Goal: Task Accomplishment & Management: Complete application form

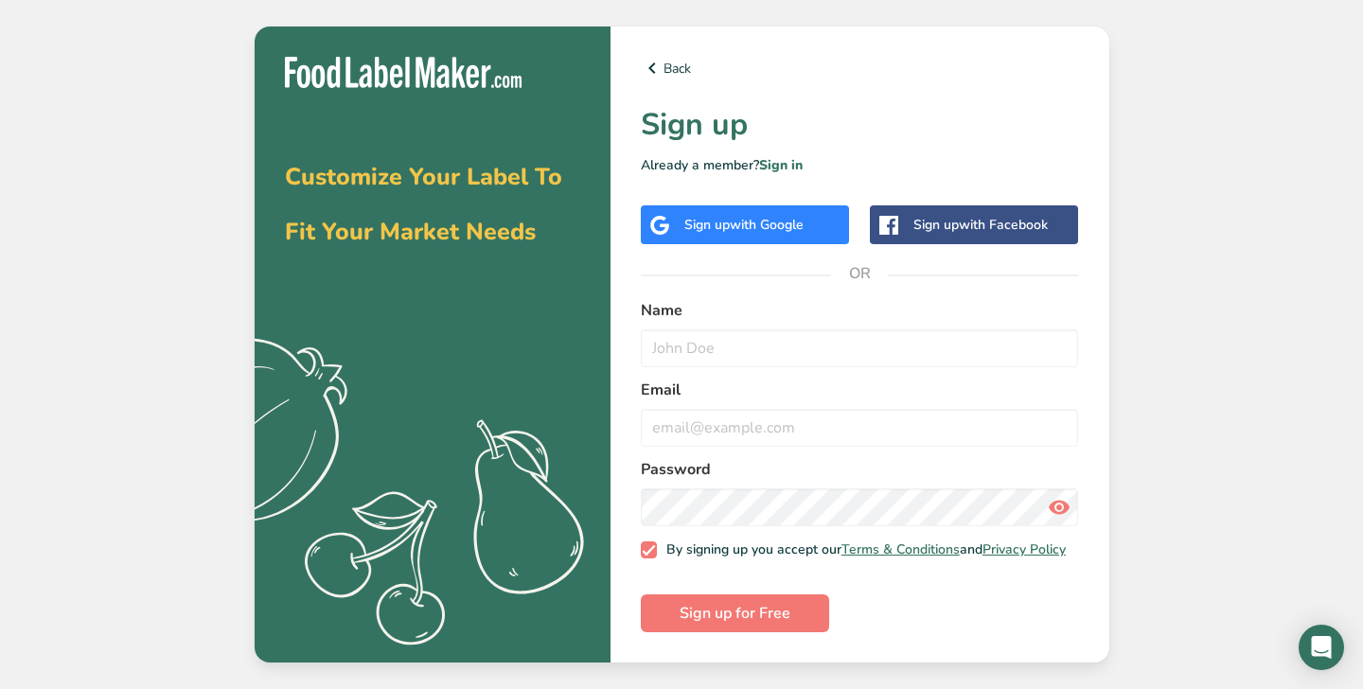
click at [703, 249] on div "Back Sign up Already a member? Sign in Sign up with Google Sign up with Faceboo…" at bounding box center [859, 344] width 499 height 636
click at [747, 220] on span "with Google" at bounding box center [767, 225] width 74 height 18
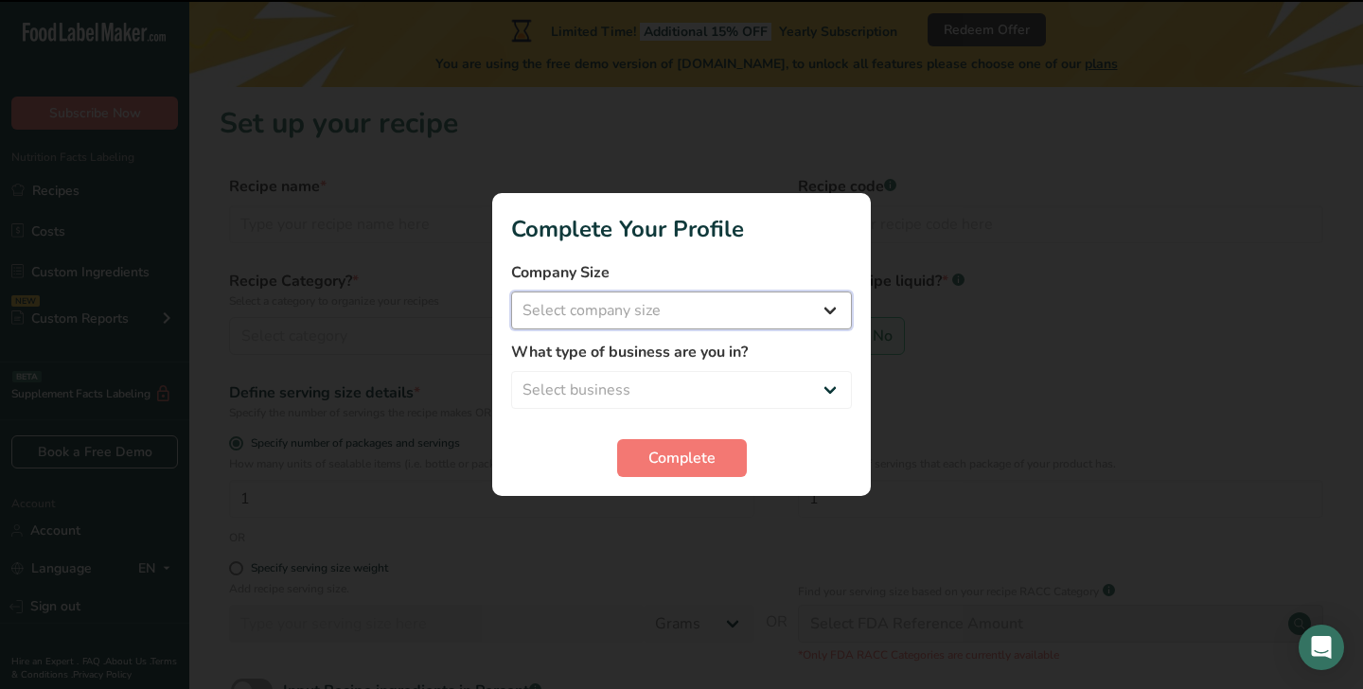
click at [747, 308] on select "Select company size Fewer than 10 Employees 10 to 50 Employees 51 to 500 Employ…" at bounding box center [681, 310] width 341 height 38
select select "1"
click at [511, 291] on select "Select company size Fewer than 10 Employees 10 to 50 Employees 51 to 500 Employ…" at bounding box center [681, 310] width 341 height 38
click at [713, 402] on select "Select business Packaged Food Manufacturer Restaurant & Cafe Bakery Meal Plans …" at bounding box center [681, 390] width 341 height 38
select select "6"
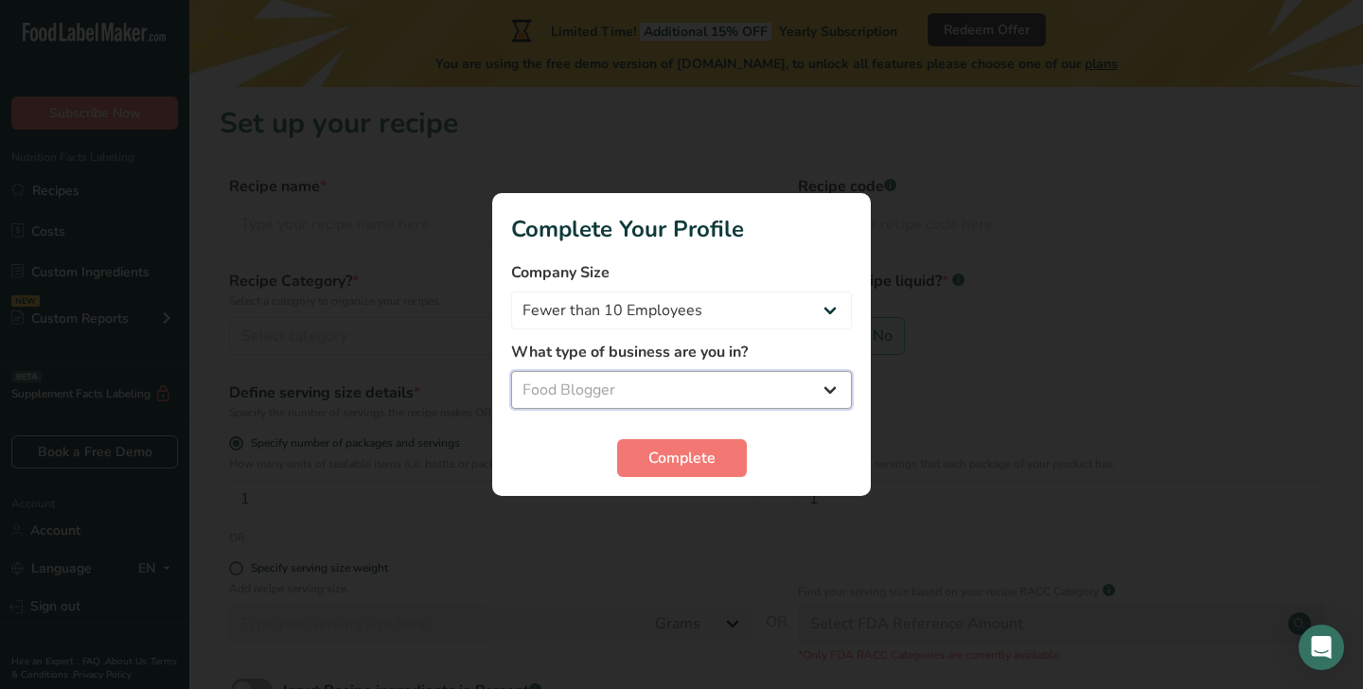
click at [511, 371] on select "Select business Packaged Food Manufacturer Restaurant & Cafe Bakery Meal Plans …" at bounding box center [681, 390] width 341 height 38
click at [694, 466] on span "Complete" at bounding box center [681, 458] width 67 height 23
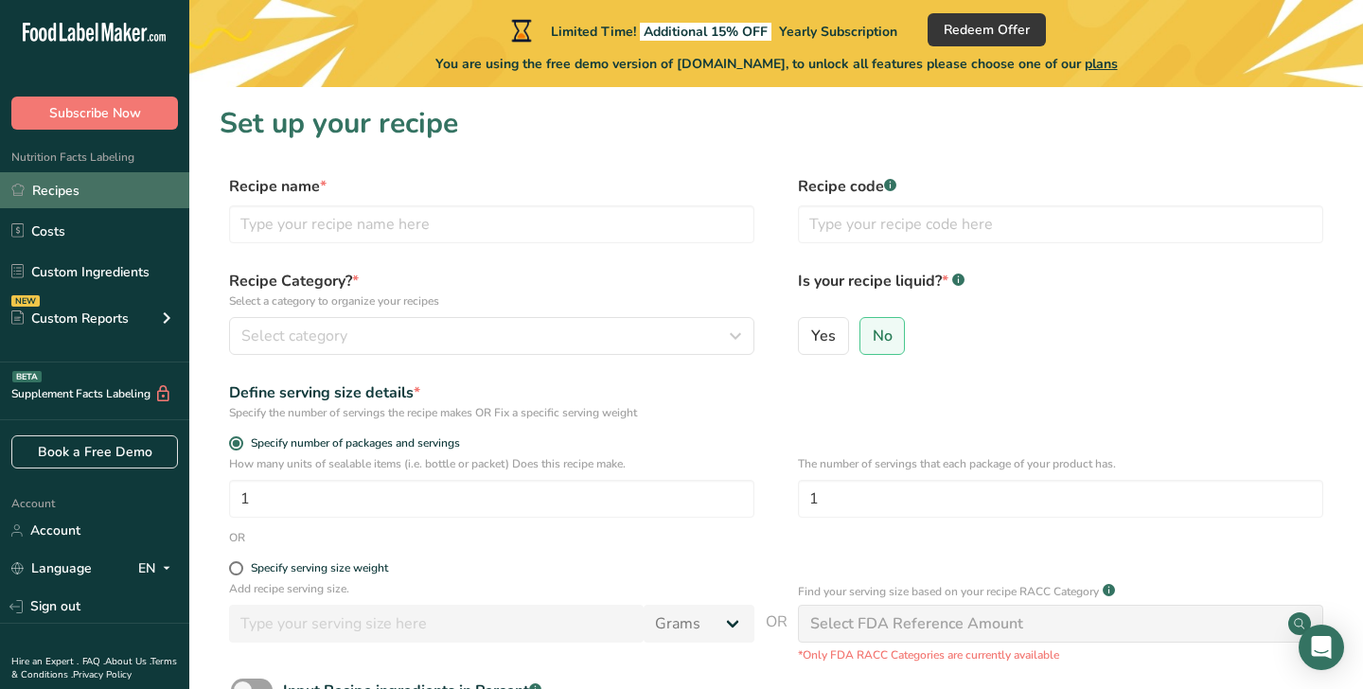
click at [148, 198] on link "Recipes" at bounding box center [94, 190] width 189 height 36
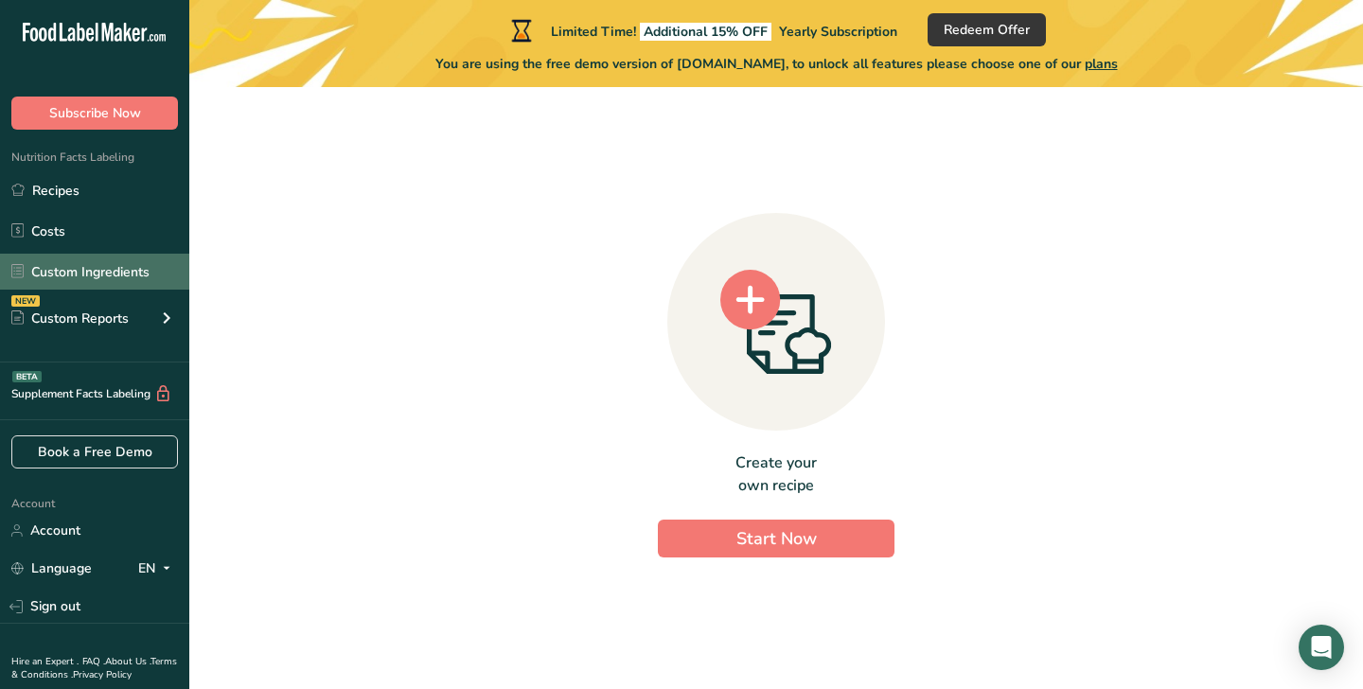
click at [143, 269] on link "Custom Ingredients" at bounding box center [94, 272] width 189 height 36
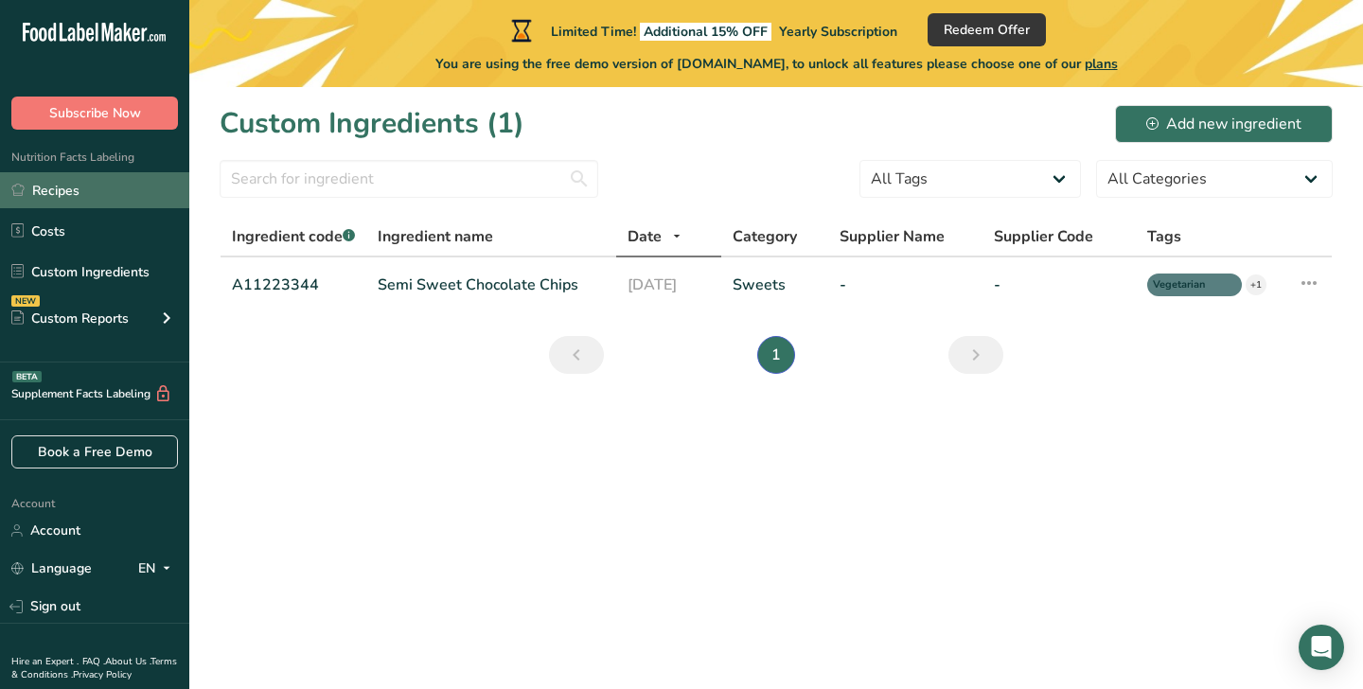
click at [117, 189] on link "Recipes" at bounding box center [94, 190] width 189 height 36
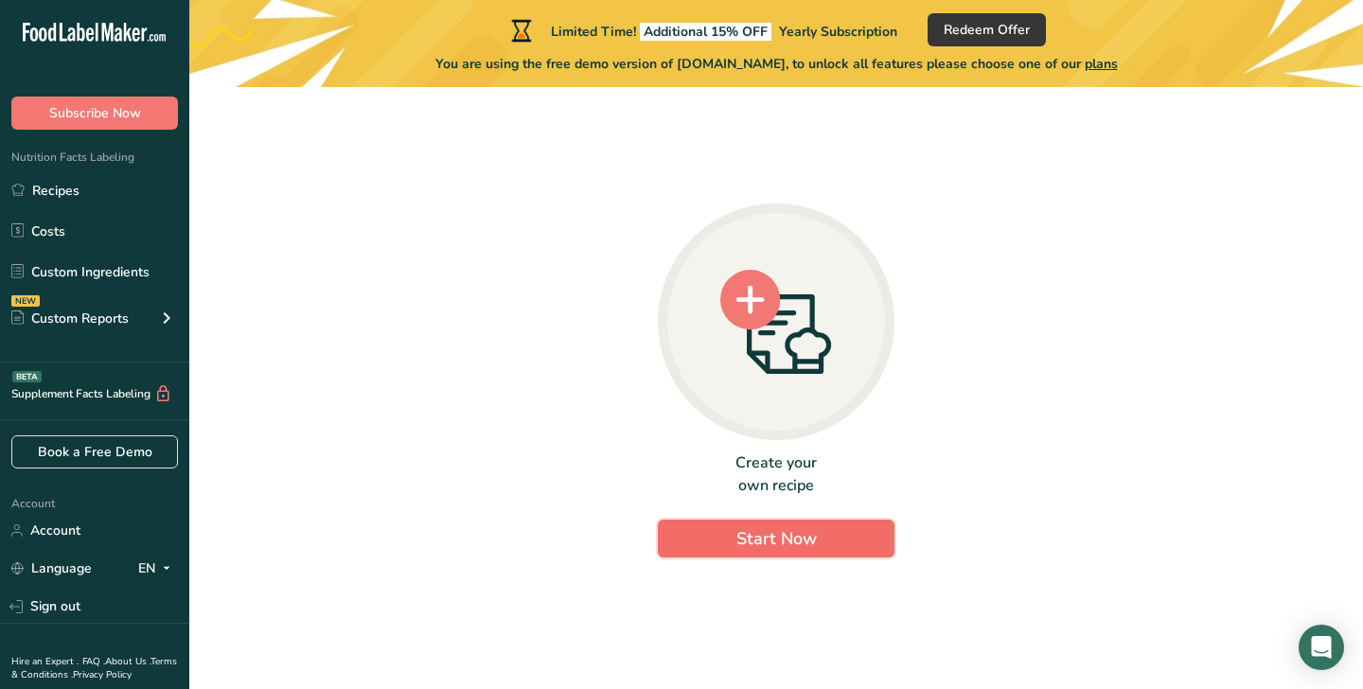
click at [714, 541] on button "Start Now" at bounding box center [776, 538] width 237 height 38
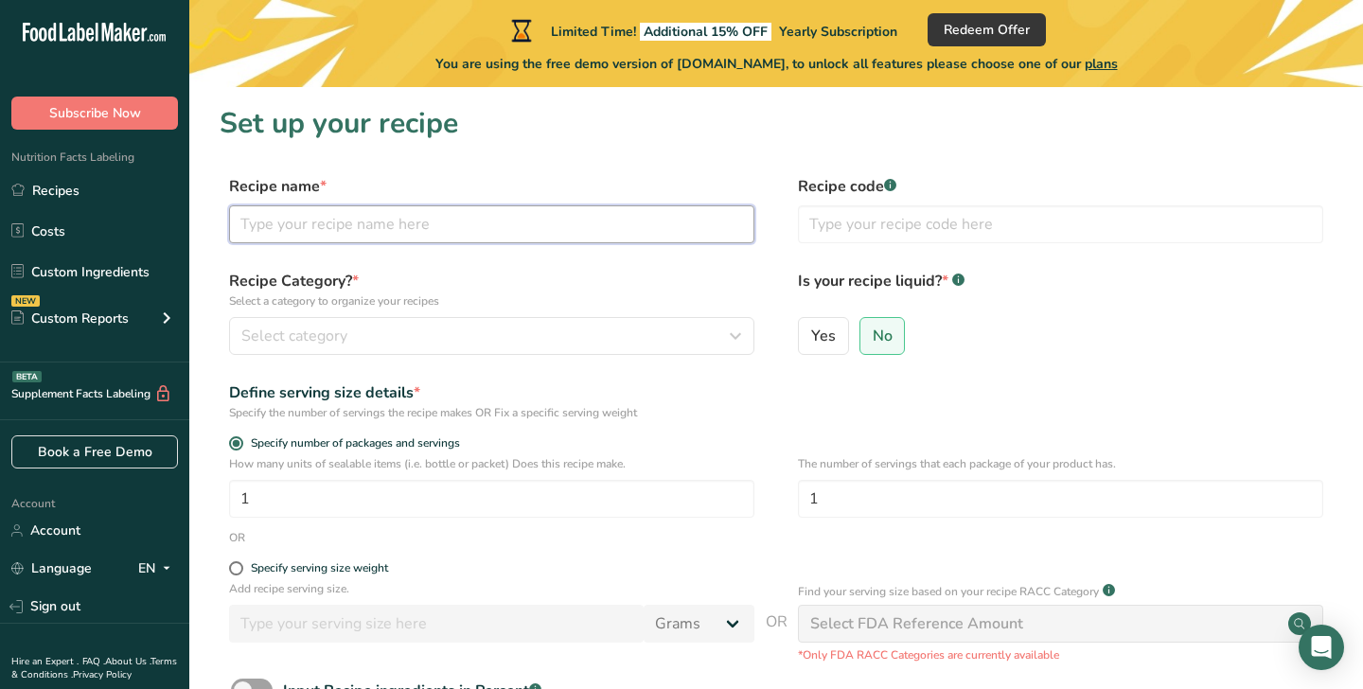
click at [516, 221] on input "text" at bounding box center [491, 224] width 525 height 38
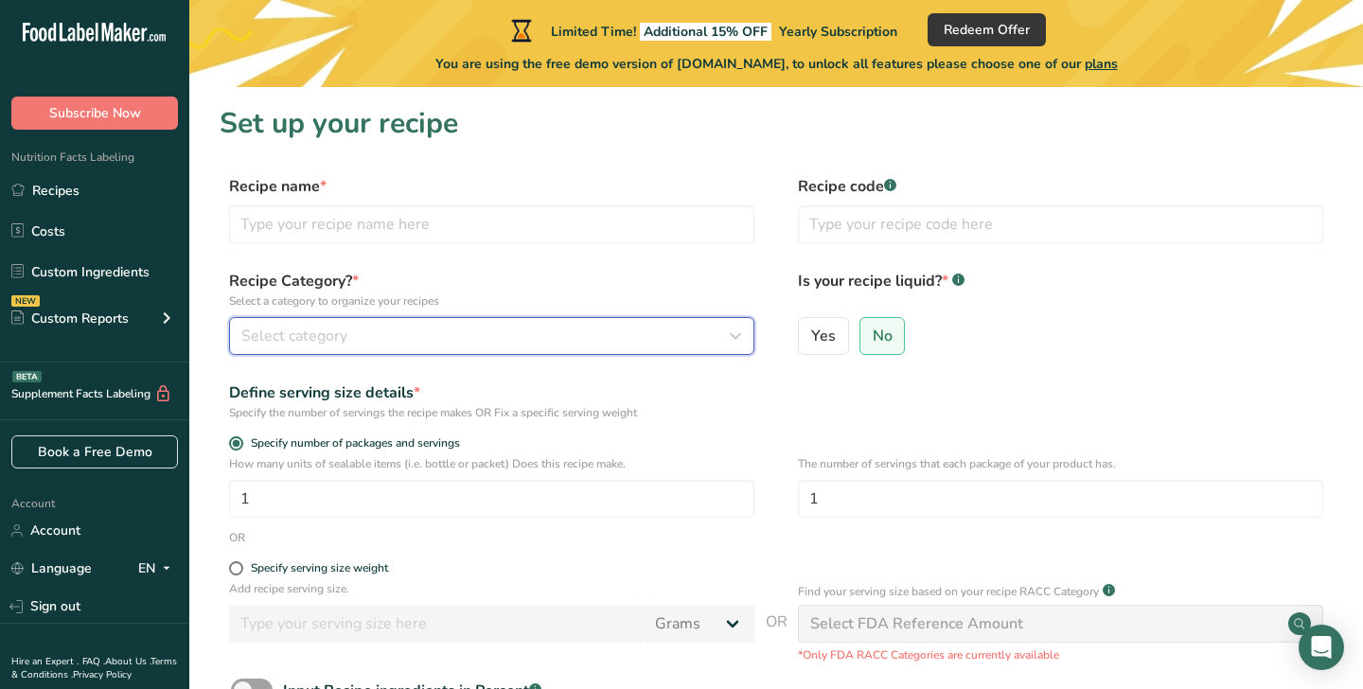
click at [562, 336] on div "Select category" at bounding box center [485, 336] width 489 height 23
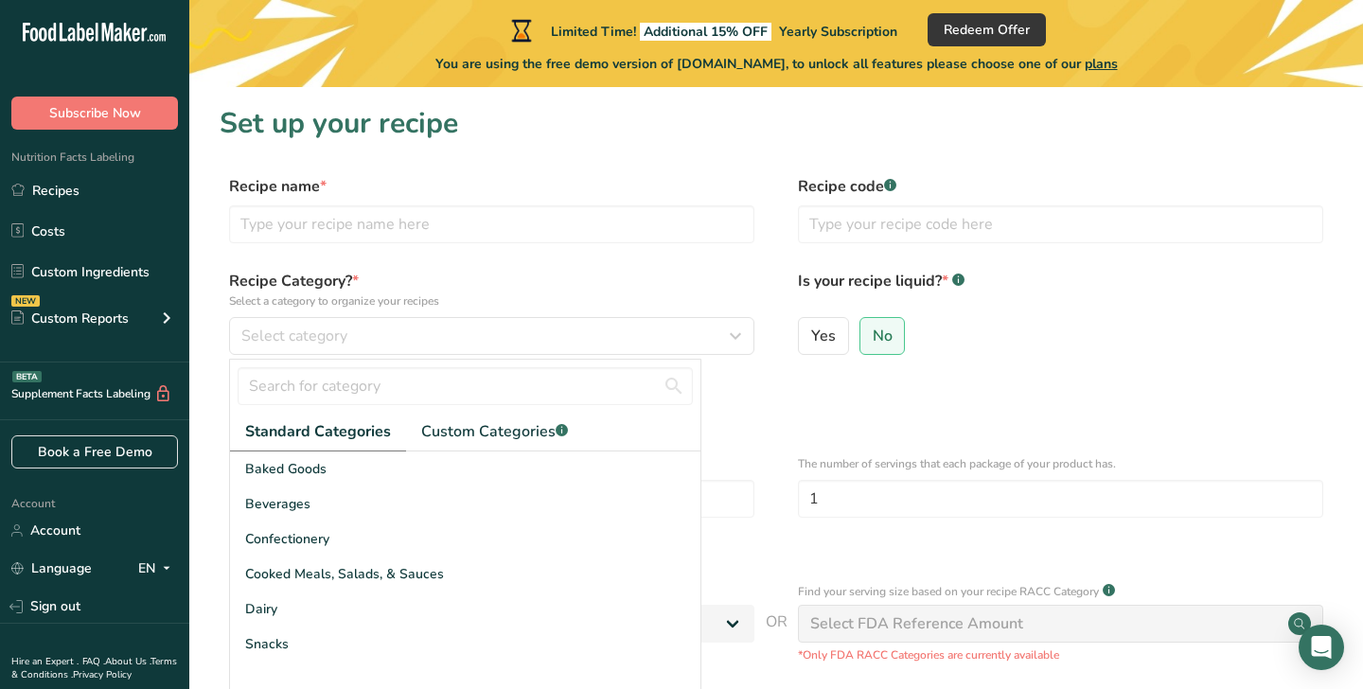
click at [582, 152] on section "Set up your recipe Recipe name * Recipe code .a-a{fill:#347362;}.b-a{fill:#fff;…" at bounding box center [775, 462] width 1173 height 751
